Goal: Transaction & Acquisition: Purchase product/service

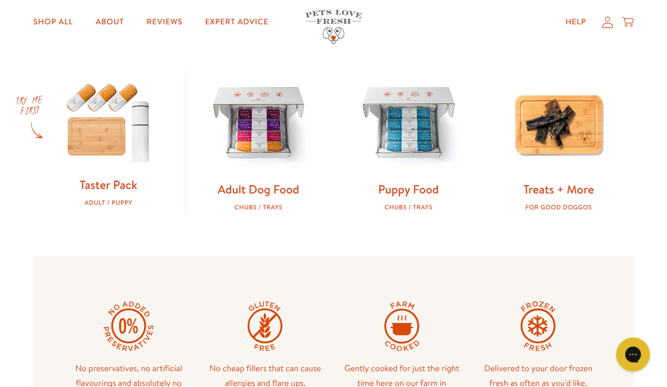
scroll to position [345, 0]
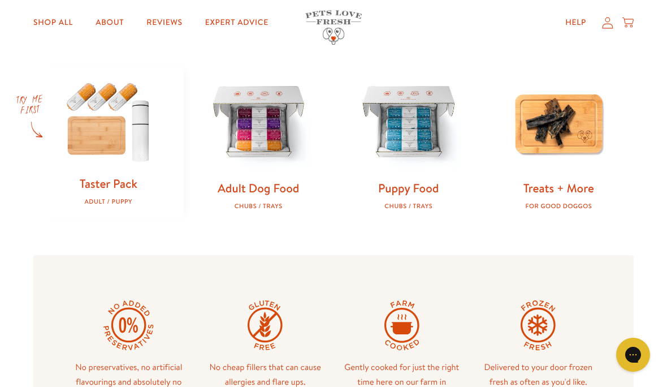
click at [270, 128] on img at bounding box center [259, 123] width 114 height 114
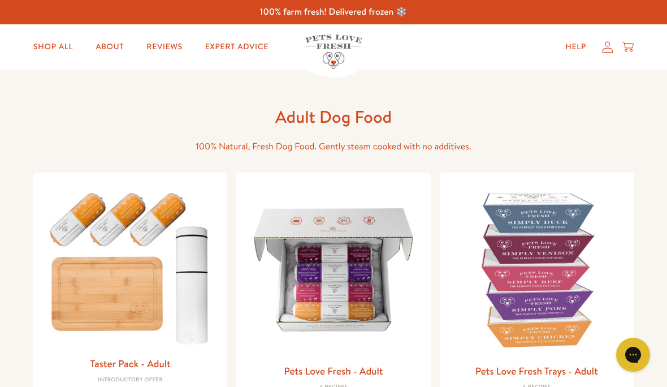
click at [537, 236] on img at bounding box center [537, 270] width 176 height 176
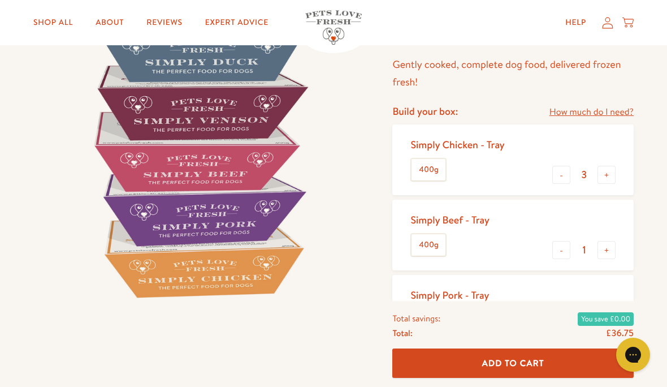
scroll to position [119, 0]
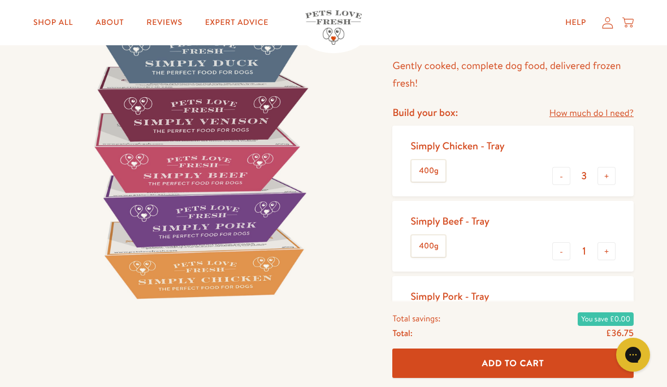
click at [589, 114] on link "How much do I need?" at bounding box center [592, 113] width 84 height 15
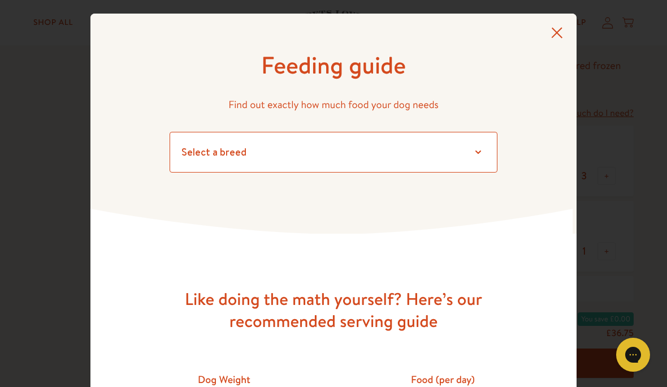
click at [484, 146] on select "Select a breed Affenpinscher Afghan hound Airedale terrier Akita Alaskan Malamu…" at bounding box center [334, 152] width 328 height 41
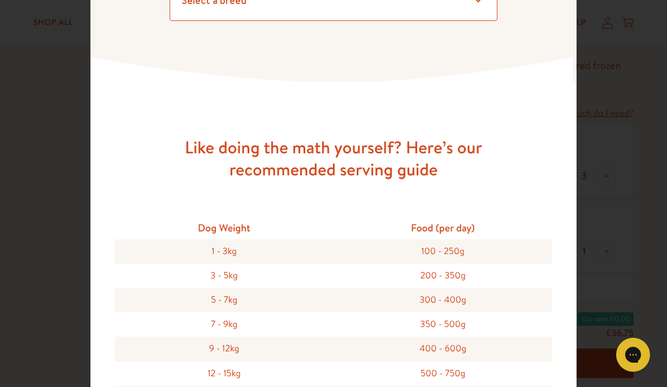
scroll to position [173, 0]
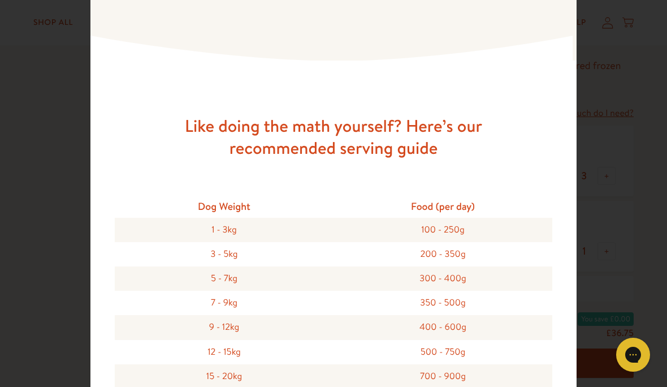
click at [234, 304] on div "7 - 9kg" at bounding box center [224, 303] width 219 height 24
click at [439, 303] on div "350 - 500g" at bounding box center [443, 303] width 219 height 24
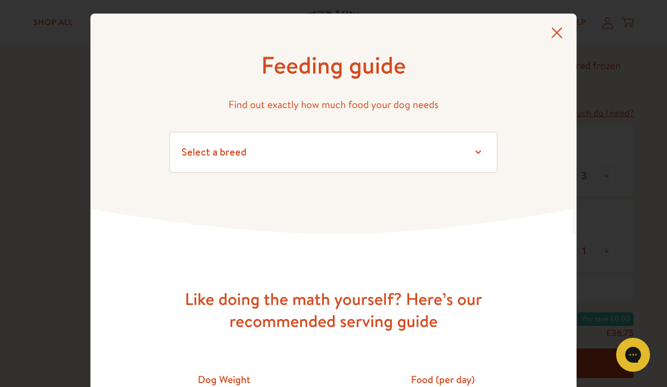
scroll to position [0, 0]
click at [564, 27] on div "Feeding guide Find out exactly how much food your dog needs Select a breed Affe…" at bounding box center [333, 124] width 486 height 221
click at [563, 30] on icon at bounding box center [557, 32] width 12 height 11
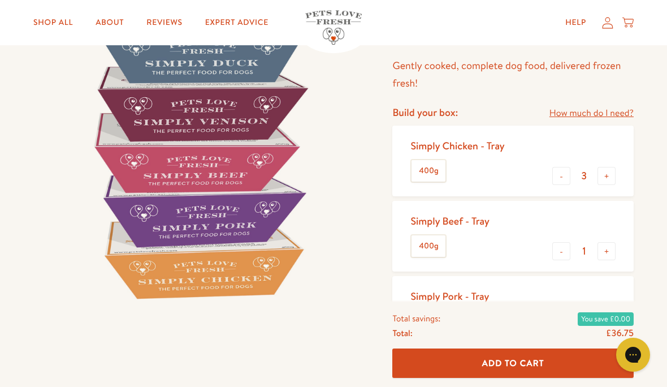
click at [562, 176] on button "-" at bounding box center [561, 176] width 18 height 18
click at [557, 179] on button "-" at bounding box center [561, 176] width 18 height 18
type input "1"
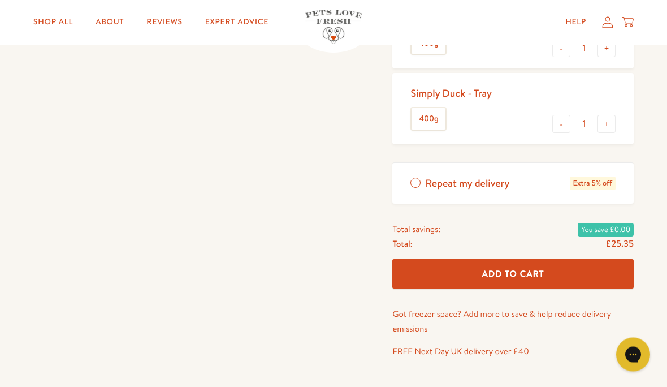
scroll to position [398, 0]
click at [439, 118] on label "400g" at bounding box center [429, 118] width 34 height 21
click at [0, 0] on input "400g" at bounding box center [0, 0] width 0 height 0
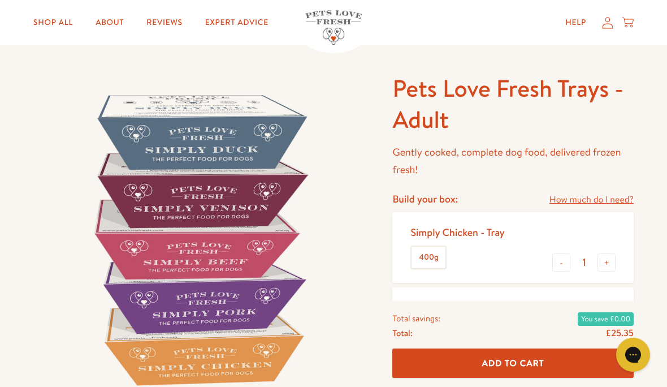
scroll to position [0, 0]
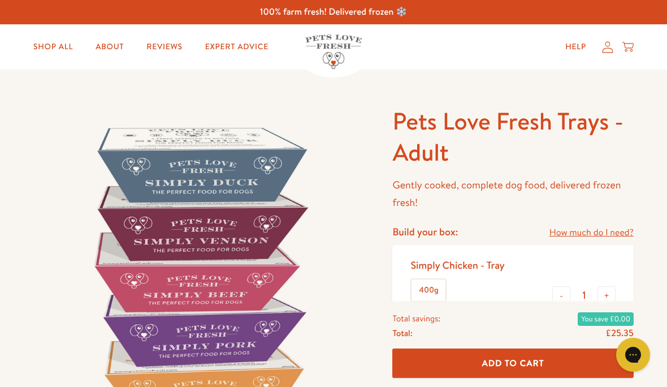
click at [56, 53] on link "Shop All" at bounding box center [53, 47] width 58 height 23
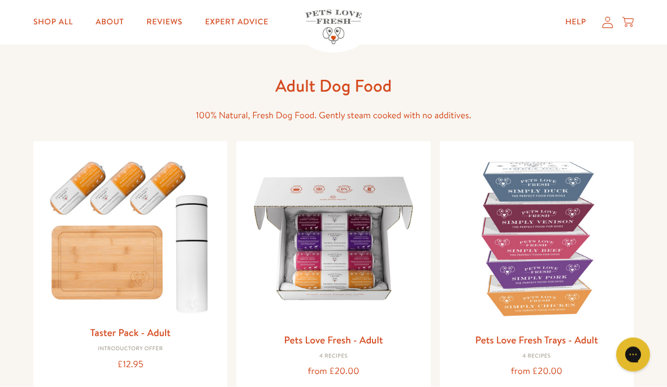
scroll to position [34, 0]
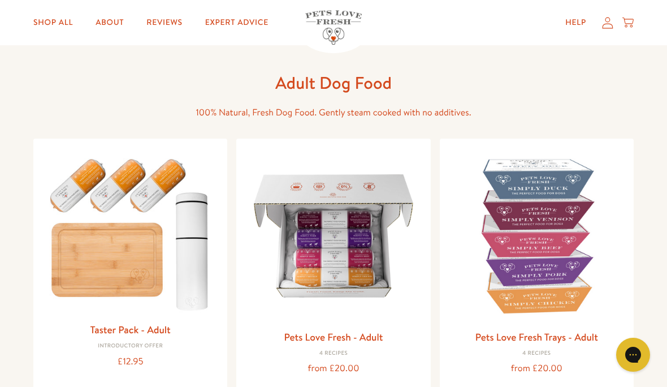
click at [356, 274] on img at bounding box center [333, 236] width 176 height 176
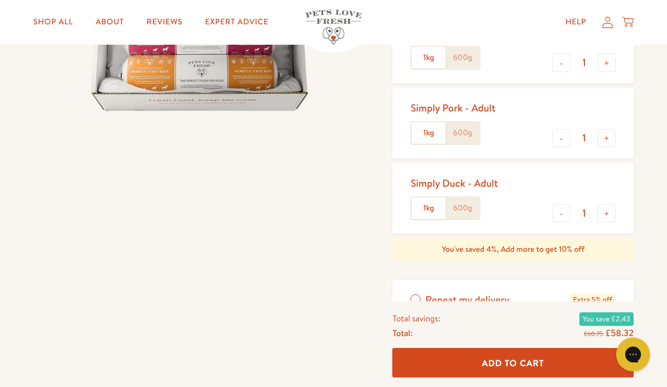
scroll to position [277, 0]
click at [475, 124] on label "600g" at bounding box center [463, 132] width 34 height 21
click at [0, 0] on input "600g" at bounding box center [0, 0] width 0 height 0
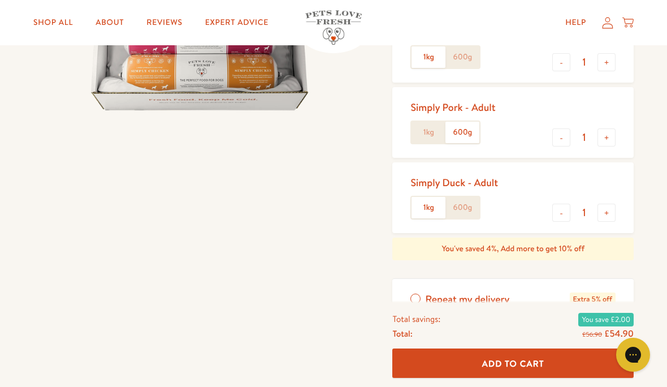
click at [473, 204] on label "600g" at bounding box center [463, 207] width 34 height 21
click at [0, 0] on input "600g" at bounding box center [0, 0] width 0 height 0
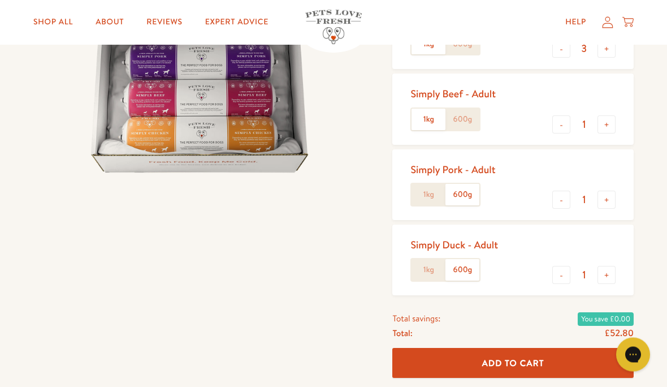
scroll to position [160, 0]
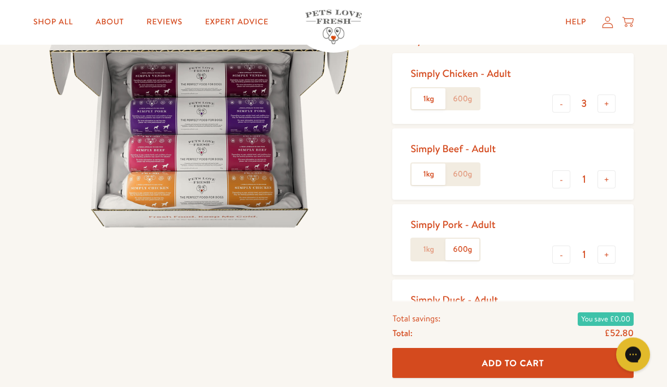
click at [470, 93] on label "600g" at bounding box center [463, 99] width 34 height 21
click at [0, 0] on input "600g" at bounding box center [0, 0] width 0 height 0
click at [478, 167] on label "600g" at bounding box center [463, 173] width 34 height 21
click at [0, 0] on input "600g" at bounding box center [0, 0] width 0 height 0
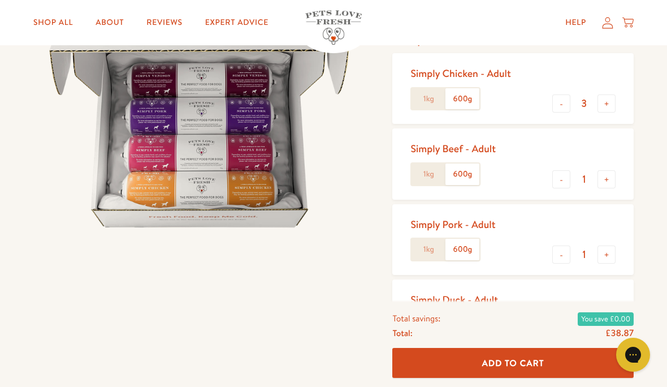
click at [567, 104] on button "-" at bounding box center [561, 103] width 18 height 18
click at [562, 104] on button "-" at bounding box center [561, 103] width 18 height 18
type input "1"
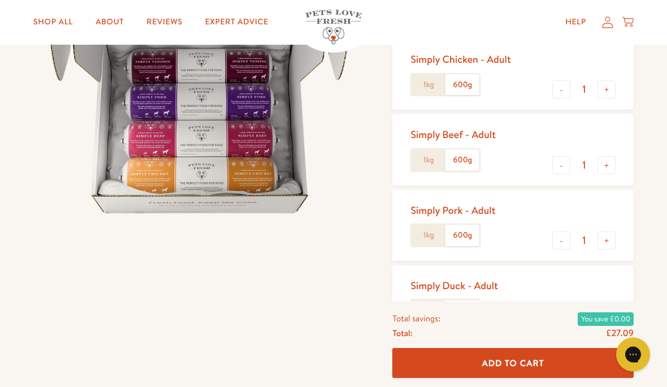
scroll to position [133, 0]
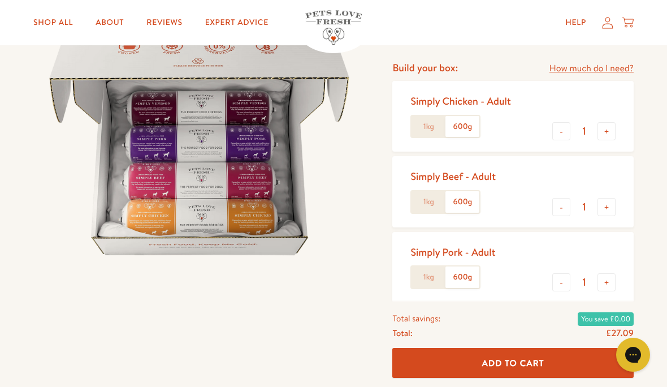
click at [481, 352] on button "Add To Cart" at bounding box center [512, 363] width 241 height 30
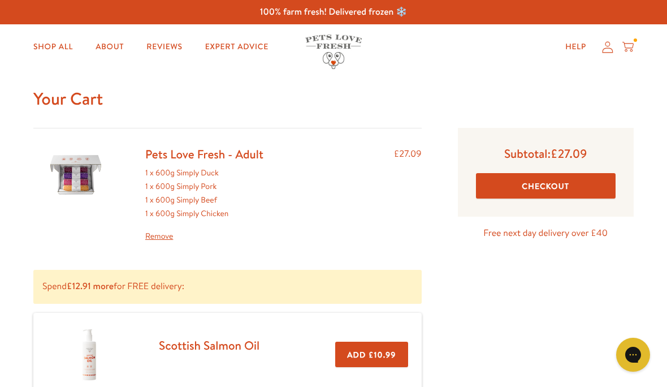
click at [551, 185] on button "Checkout" at bounding box center [546, 185] width 140 height 25
click at [632, 46] on icon at bounding box center [628, 47] width 11 height 12
click at [526, 176] on button "Checkout" at bounding box center [546, 185] width 140 height 25
